Goal: Task Accomplishment & Management: Use online tool/utility

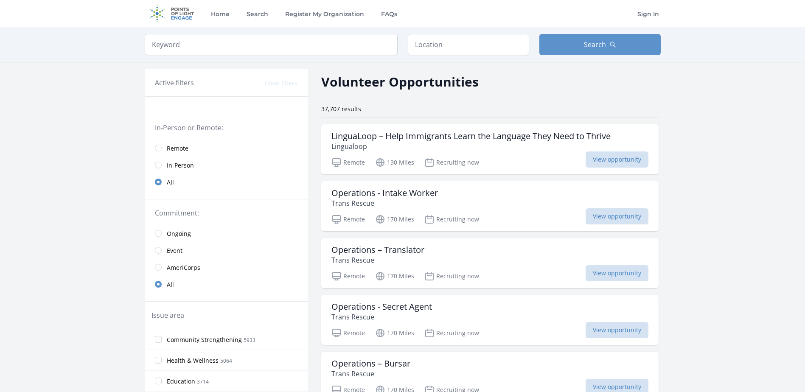
click at [179, 165] on span "In-Person" at bounding box center [180, 165] width 27 height 8
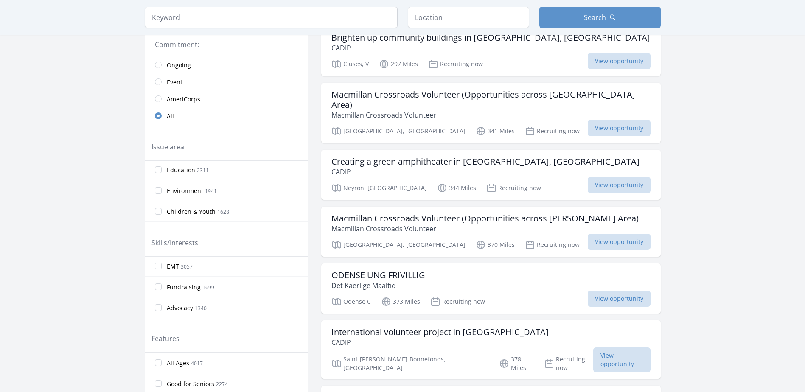
scroll to position [85, 0]
click at [160, 187] on input "Environment 1941" at bounding box center [158, 190] width 7 height 7
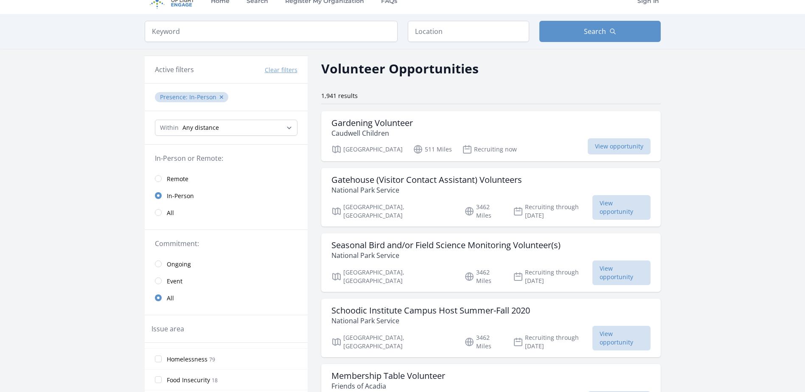
scroll to position [0, 0]
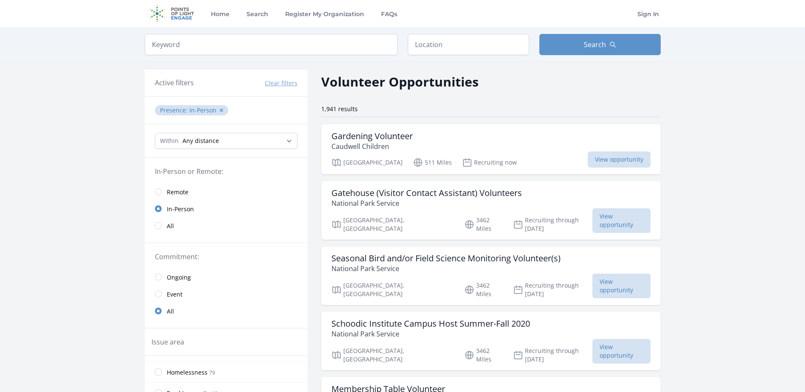
click at [481, 38] on input "text" at bounding box center [468, 44] width 121 height 21
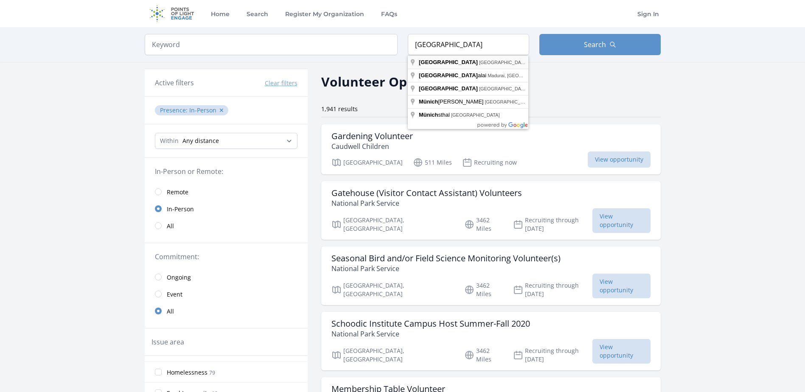
type input "[GEOGRAPHIC_DATA], [GEOGRAPHIC_DATA]"
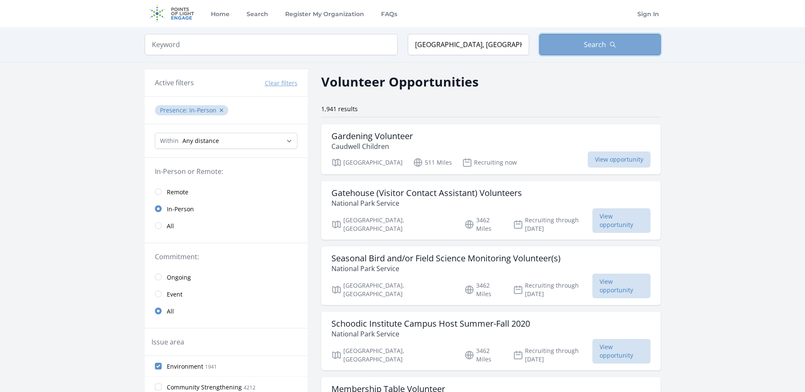
click at [588, 39] on button "Search" at bounding box center [599, 44] width 121 height 21
click at [618, 44] on button "Search" at bounding box center [599, 44] width 121 height 21
click at [260, 118] on div "Presence : In-Person ✕" at bounding box center [226, 111] width 163 height 28
click at [324, 35] on input "search" at bounding box center [271, 44] width 253 height 21
click at [545, 114] on div "1,941 results" at bounding box center [490, 111] width 339 height 13
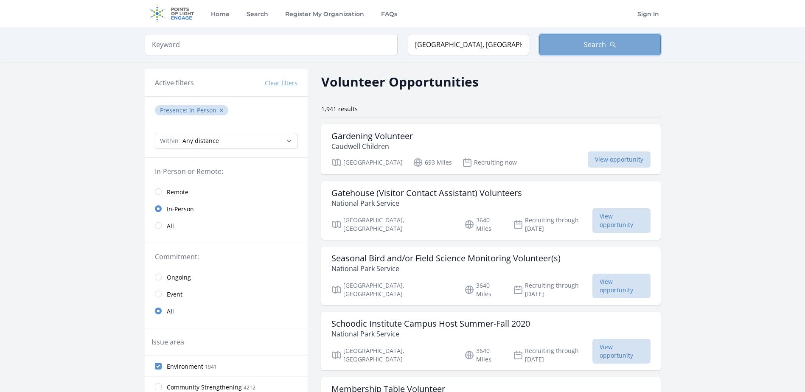
click at [595, 42] on span "Search" at bounding box center [595, 44] width 22 height 10
click at [601, 82] on div "Volunteer Opportunities" at bounding box center [490, 81] width 339 height 19
click at [508, 41] on input "[GEOGRAPHIC_DATA], [GEOGRAPHIC_DATA]" at bounding box center [468, 44] width 121 height 21
click at [518, 82] on div "Volunteer Opportunities" at bounding box center [490, 81] width 339 height 19
click at [498, 56] on div "Keyword Location [GEOGRAPHIC_DATA], [GEOGRAPHIC_DATA] Search" at bounding box center [402, 44] width 543 height 35
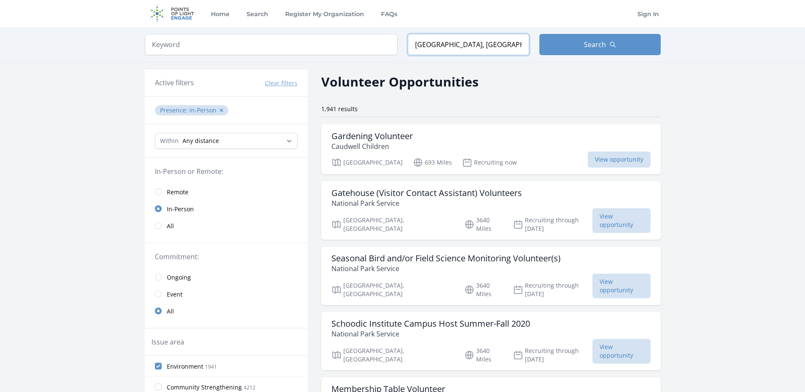
click at [495, 43] on input "[GEOGRAPHIC_DATA], [GEOGRAPHIC_DATA]" at bounding box center [468, 44] width 121 height 21
click at [624, 88] on div "Volunteer Opportunities" at bounding box center [490, 81] width 339 height 19
click at [612, 42] on icon "button" at bounding box center [612, 44] width 5 height 5
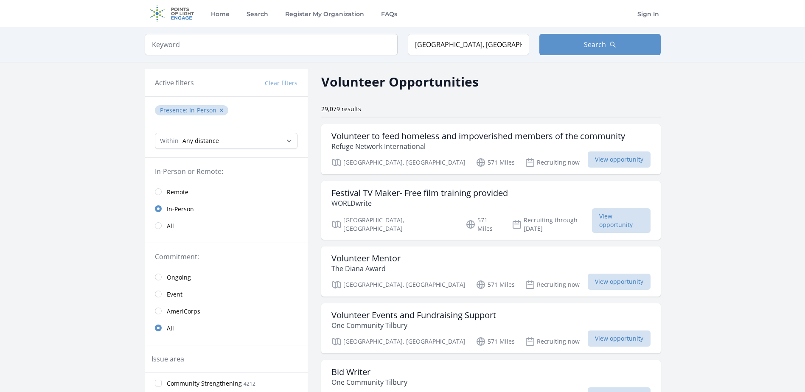
click at [287, 81] on button "Clear filters" at bounding box center [281, 83] width 33 height 8
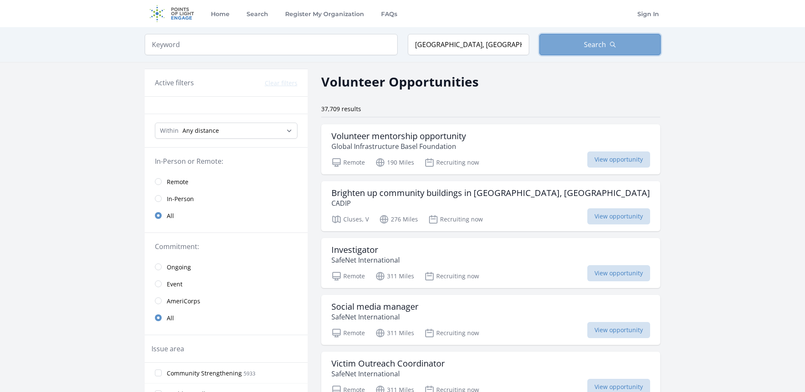
click at [613, 48] on icon "button" at bounding box center [612, 44] width 7 height 7
drag, startPoint x: 648, startPoint y: 49, endPoint x: 644, endPoint y: 55, distance: 7.3
click at [648, 51] on button "Search" at bounding box center [599, 44] width 121 height 21
click at [508, 53] on input "[GEOGRAPHIC_DATA], [GEOGRAPHIC_DATA]" at bounding box center [468, 44] width 121 height 21
drag, startPoint x: 497, startPoint y: 47, endPoint x: 442, endPoint y: 48, distance: 55.2
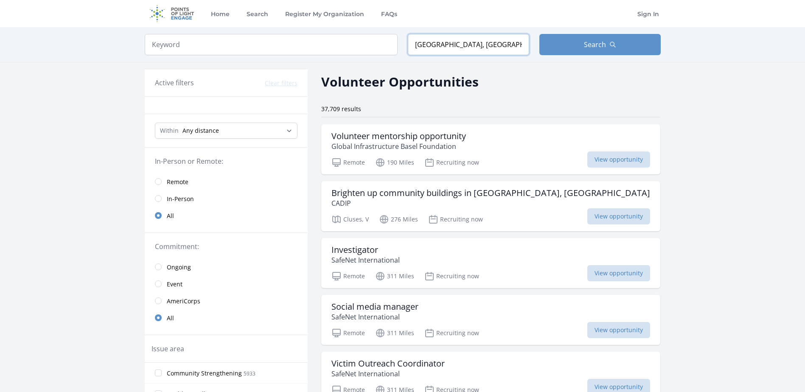
click at [442, 48] on input "[GEOGRAPHIC_DATA], [GEOGRAPHIC_DATA]" at bounding box center [468, 44] width 121 height 21
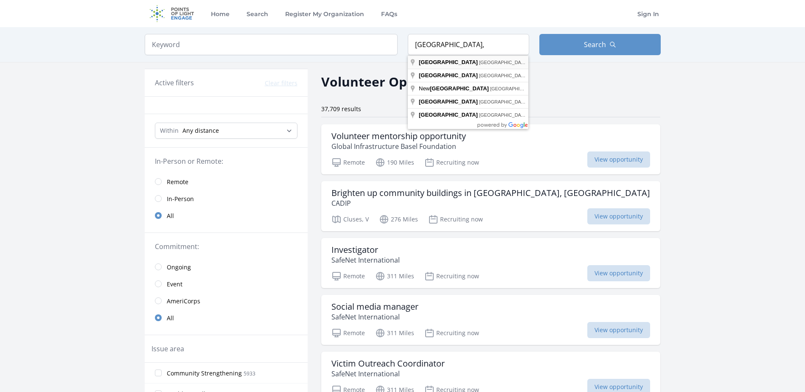
type input "[GEOGRAPHIC_DATA], [GEOGRAPHIC_DATA]"
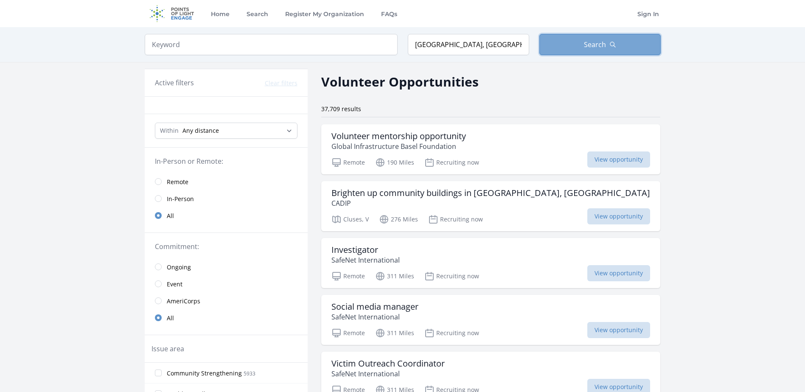
click at [574, 48] on button "Search" at bounding box center [599, 44] width 121 height 21
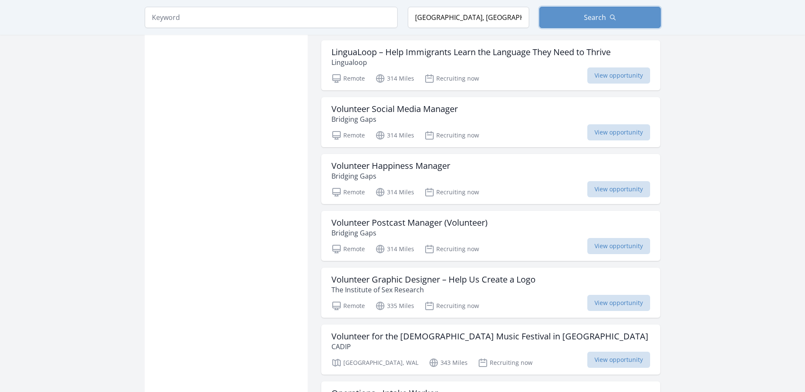
scroll to position [764, 0]
